Goal: Information Seeking & Learning: Find specific fact

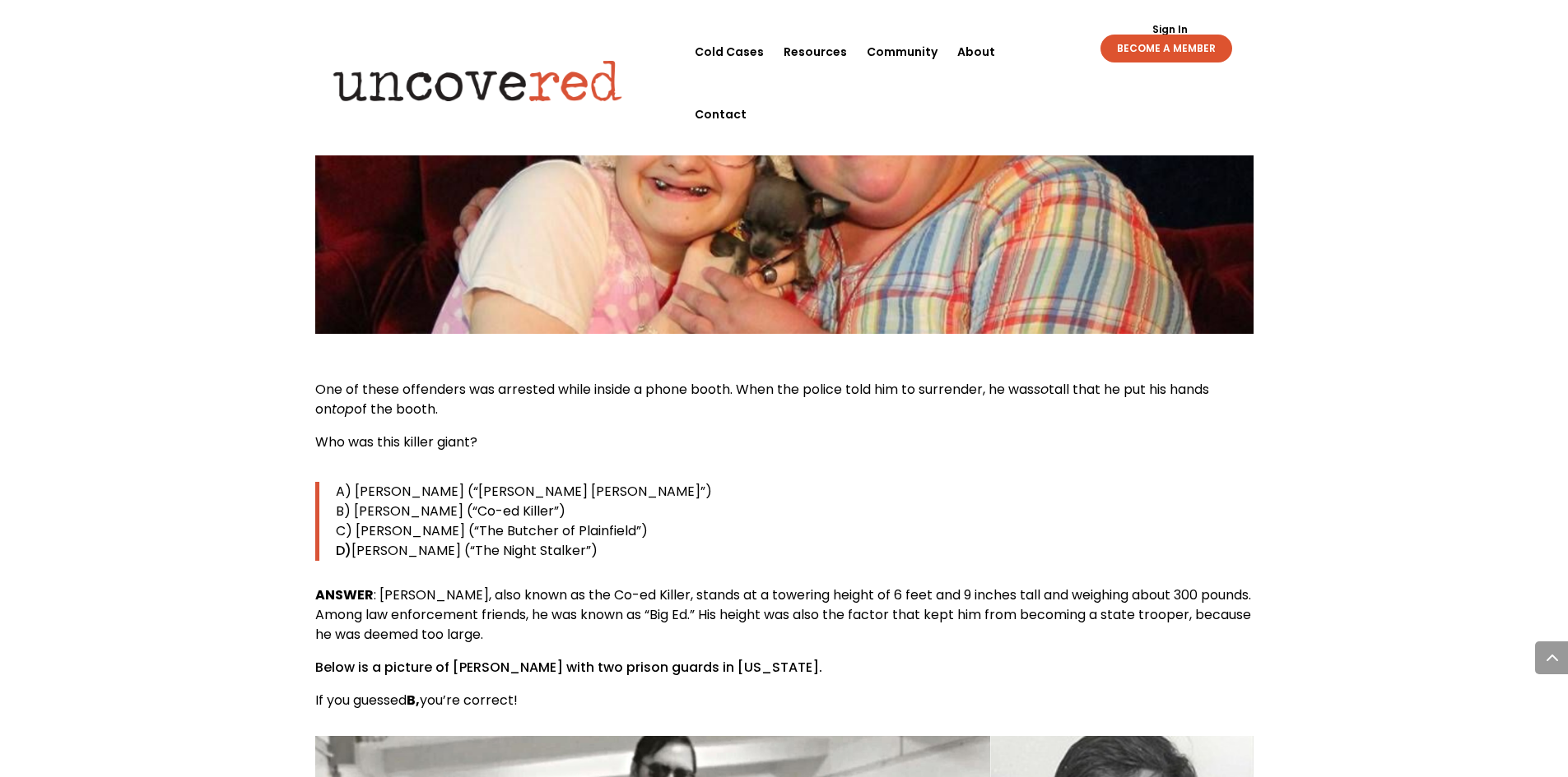
scroll to position [1563, 0]
drag, startPoint x: 609, startPoint y: 513, endPoint x: 436, endPoint y: 523, distance: 173.3
click at [436, 523] on div "One of these offenders was arrested while inside a phone booth. When the police…" at bounding box center [784, 544] width 938 height 330
click at [453, 585] on span "ANSWER : [PERSON_NAME], also known as the Co-ed Killer, stands at a towering he…" at bounding box center [784, 614] width 936 height 59
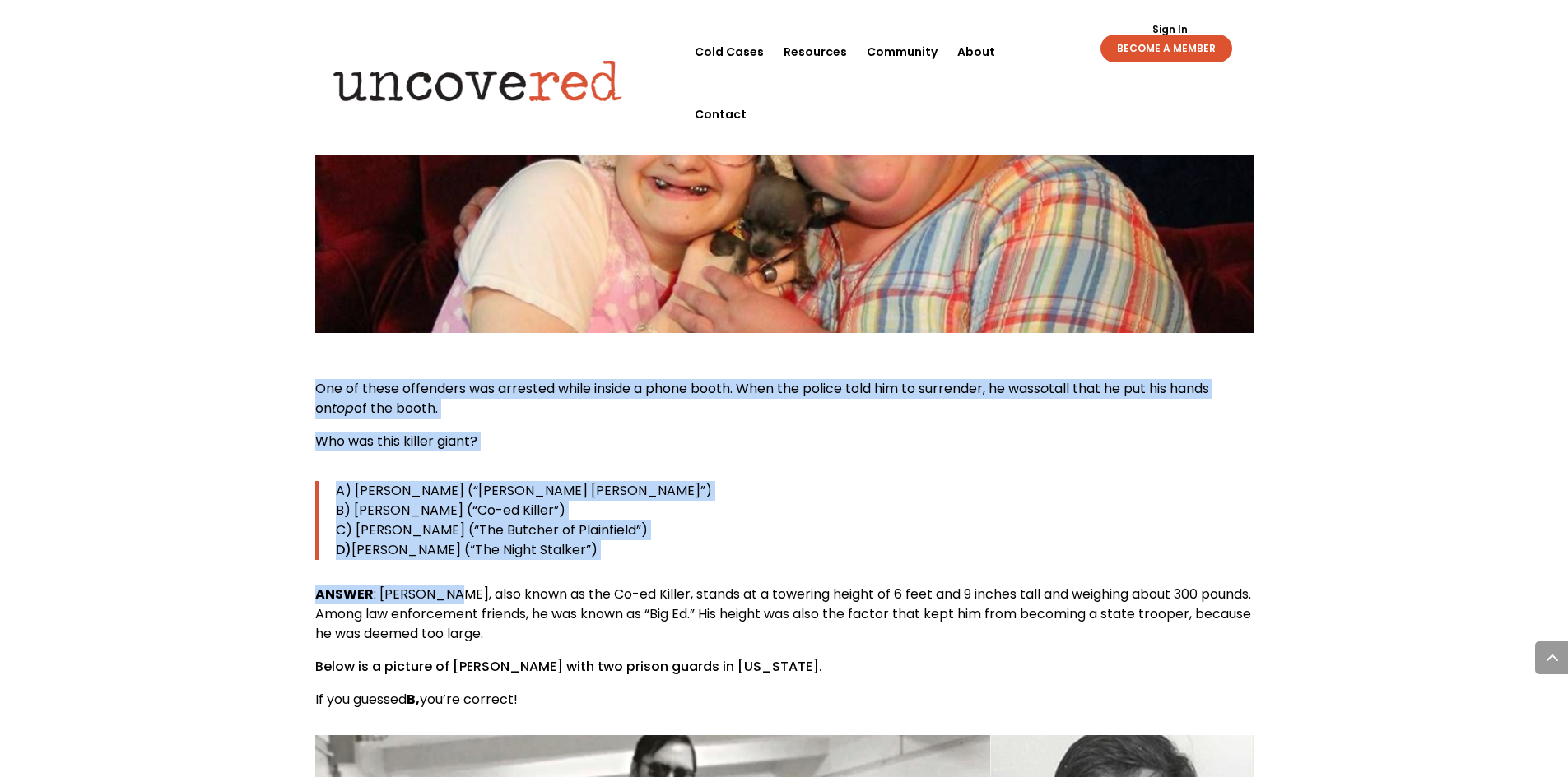
drag, startPoint x: 447, startPoint y: 550, endPoint x: 299, endPoint y: 339, distance: 257.7
copy div "One of these offenders was arrested while inside a phone booth. When the police…"
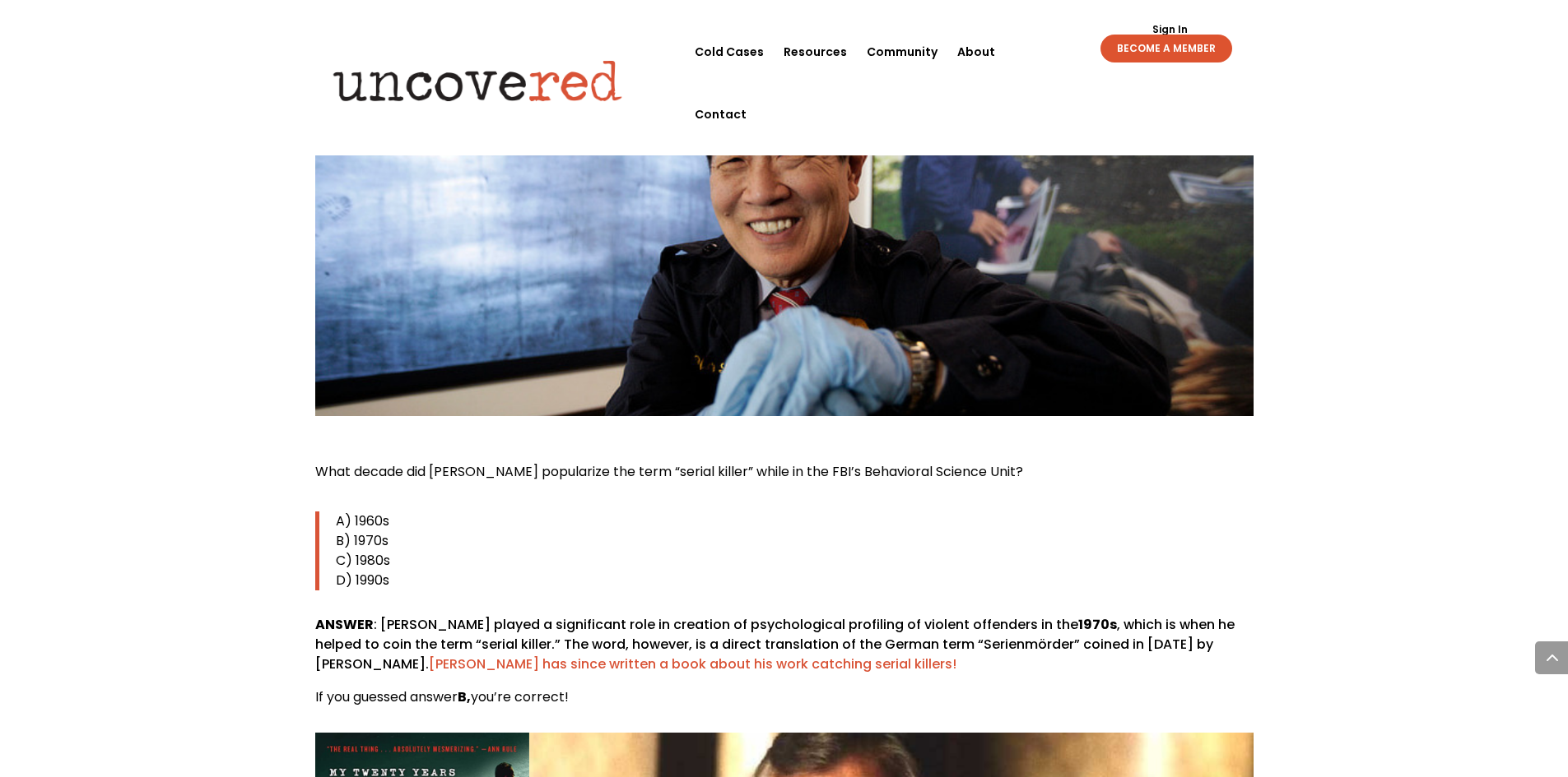
scroll to position [3701, 0]
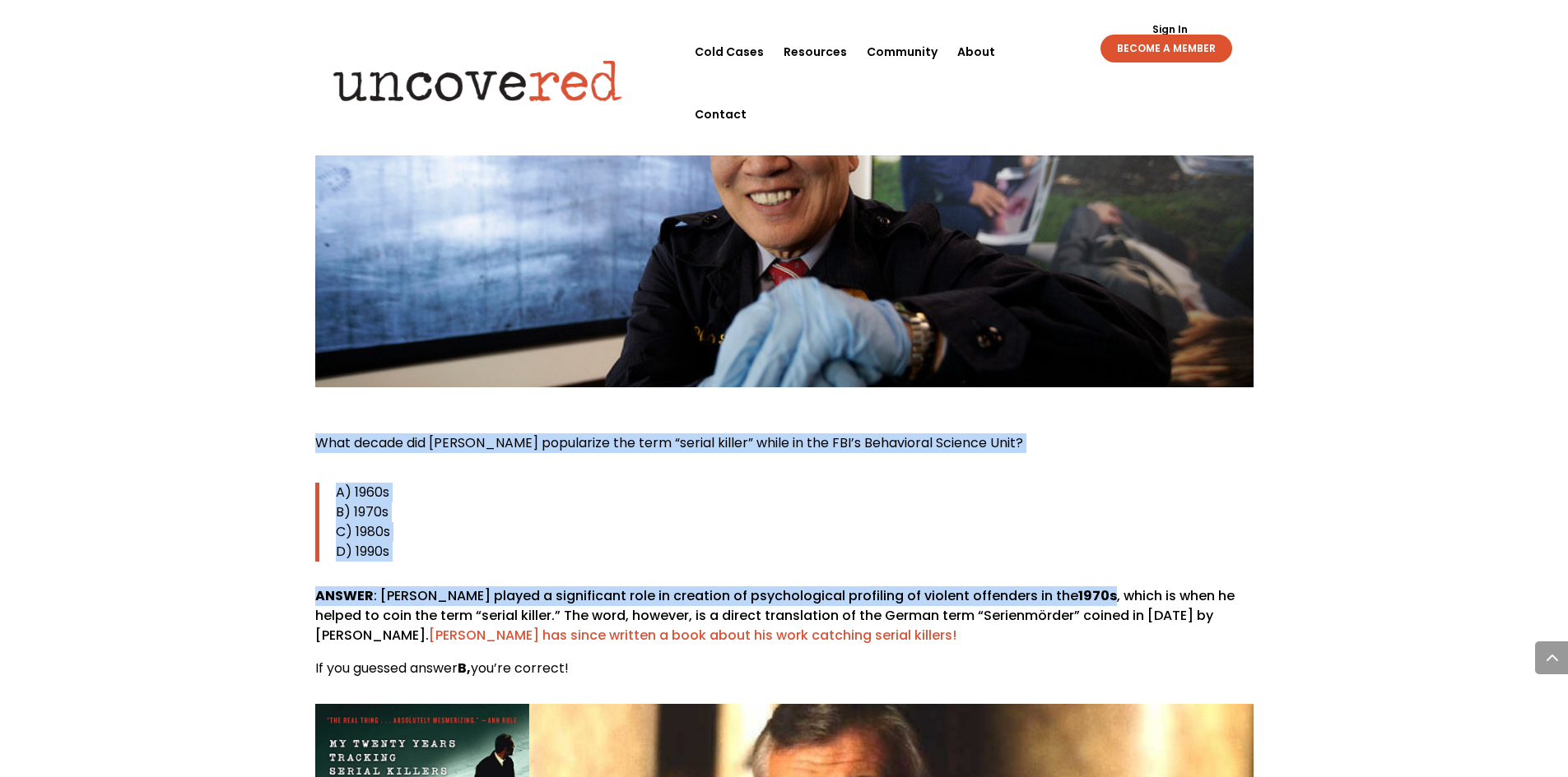
drag, startPoint x: 1092, startPoint y: 517, endPoint x: 286, endPoint y: 367, distance: 819.8
copy div "What decade did [PERSON_NAME] popularize the term “serial killer” while in the …"
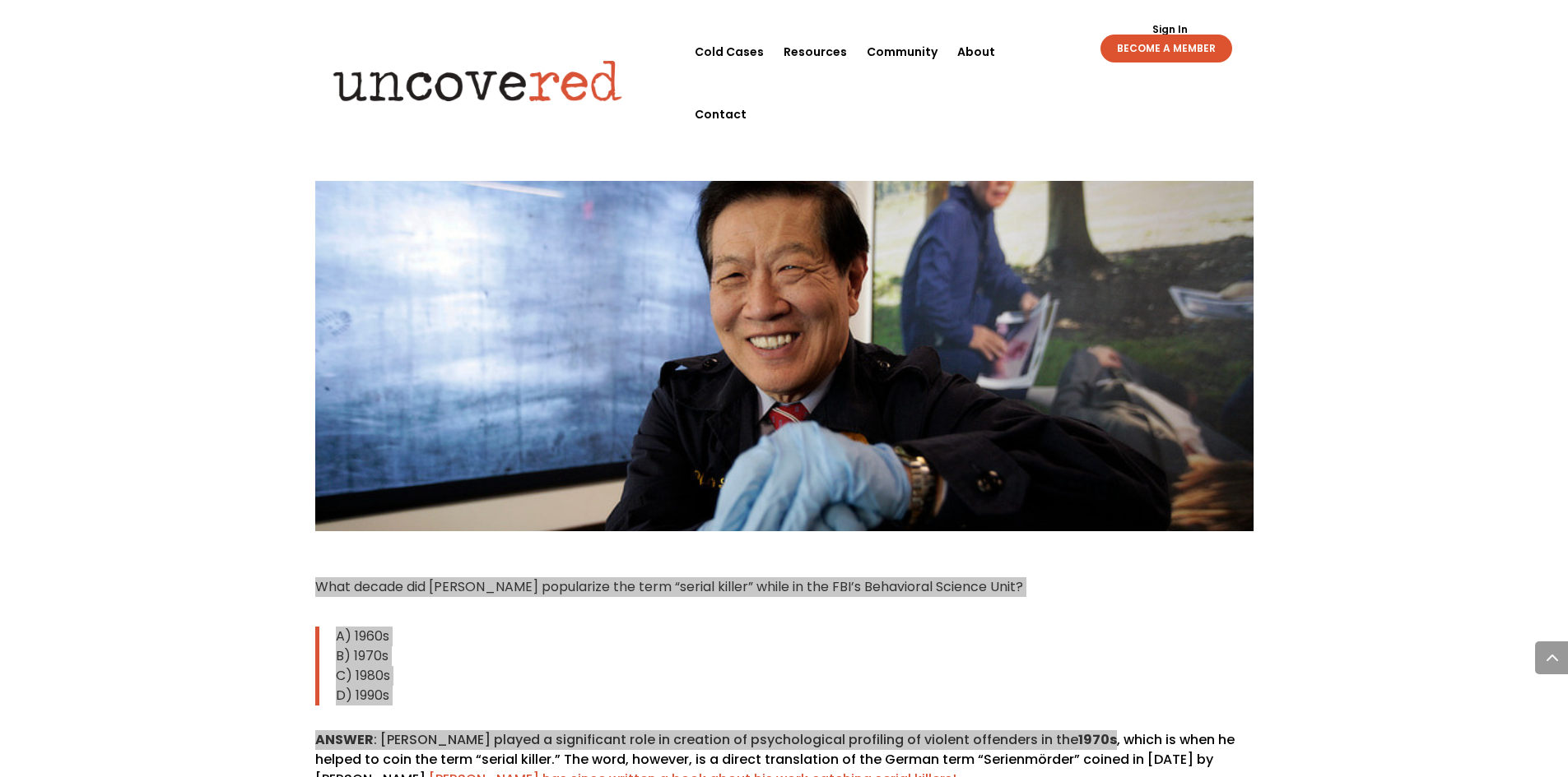
scroll to position [3373, 0]
